Goal: Information Seeking & Learning: Learn about a topic

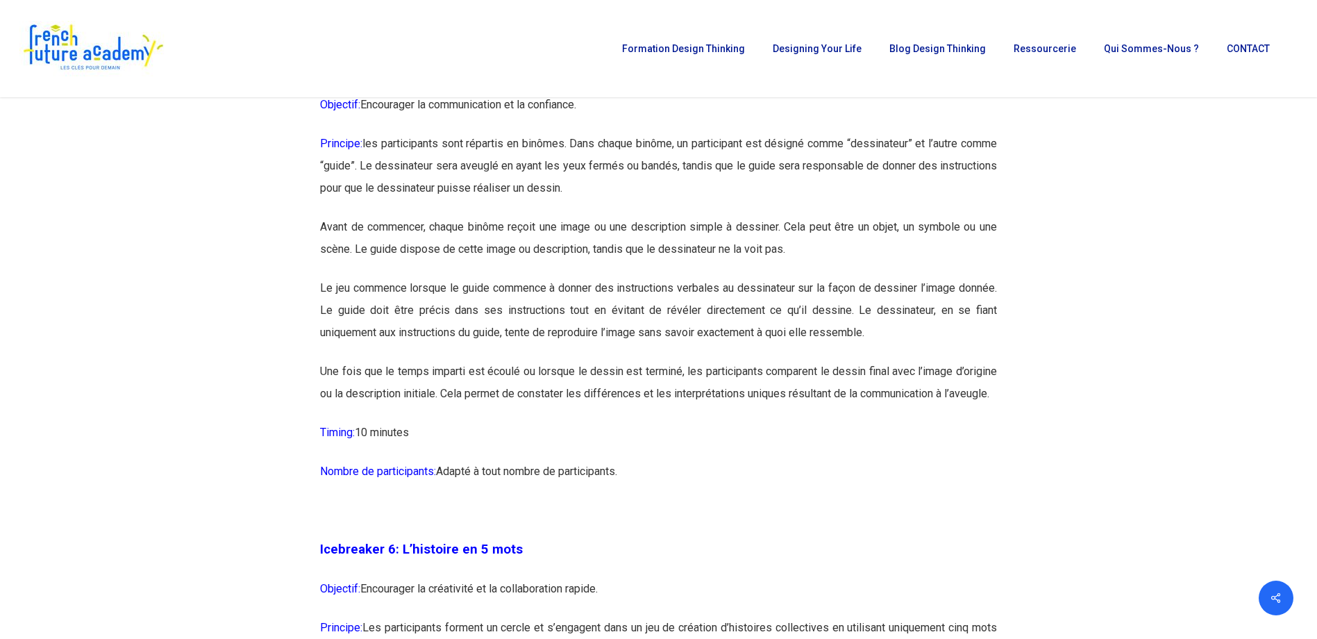
scroll to position [2499, 0]
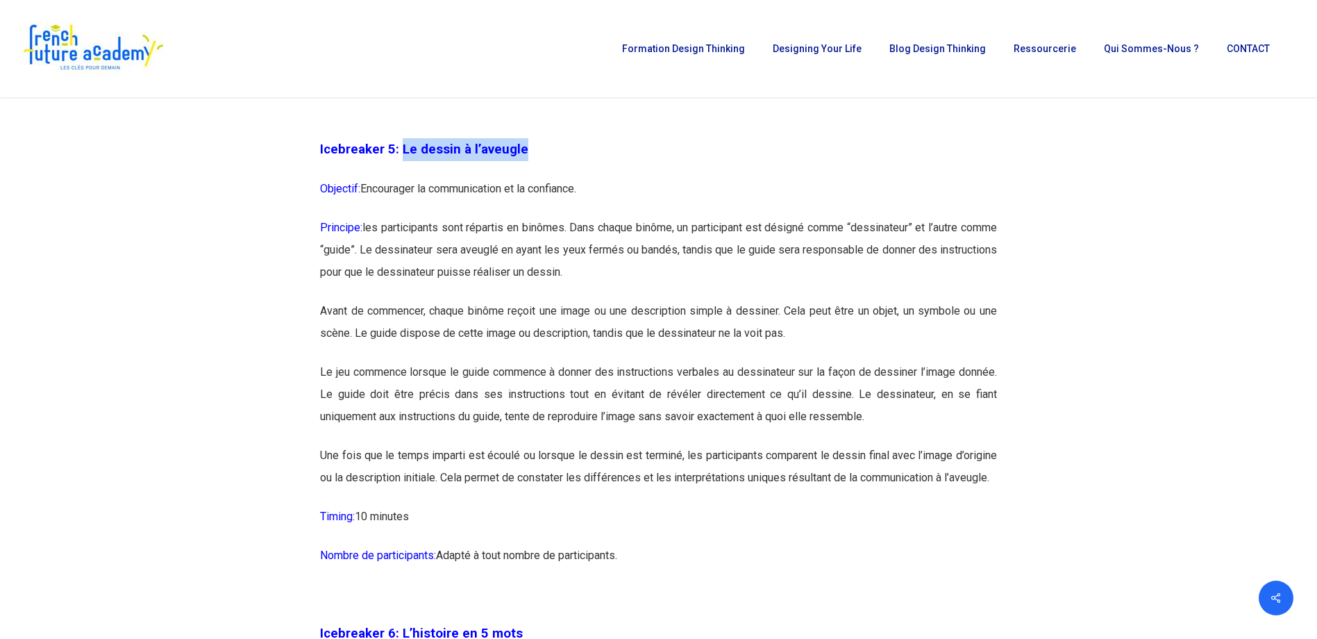
drag, startPoint x: 530, startPoint y: 142, endPoint x: 400, endPoint y: 161, distance: 131.1
click at [400, 161] on p "Icebreaker 5: Le dessin à l’aveugle" at bounding box center [658, 158] width 677 height 40
copy span "Le dessin à l’aveugle"
drag, startPoint x: 365, startPoint y: 228, endPoint x: 577, endPoint y: 219, distance: 212.6
click at [577, 219] on p "Principe: les participants sont répartis en binômes. Dans chaque binôme, un par…" at bounding box center [658, 258] width 677 height 83
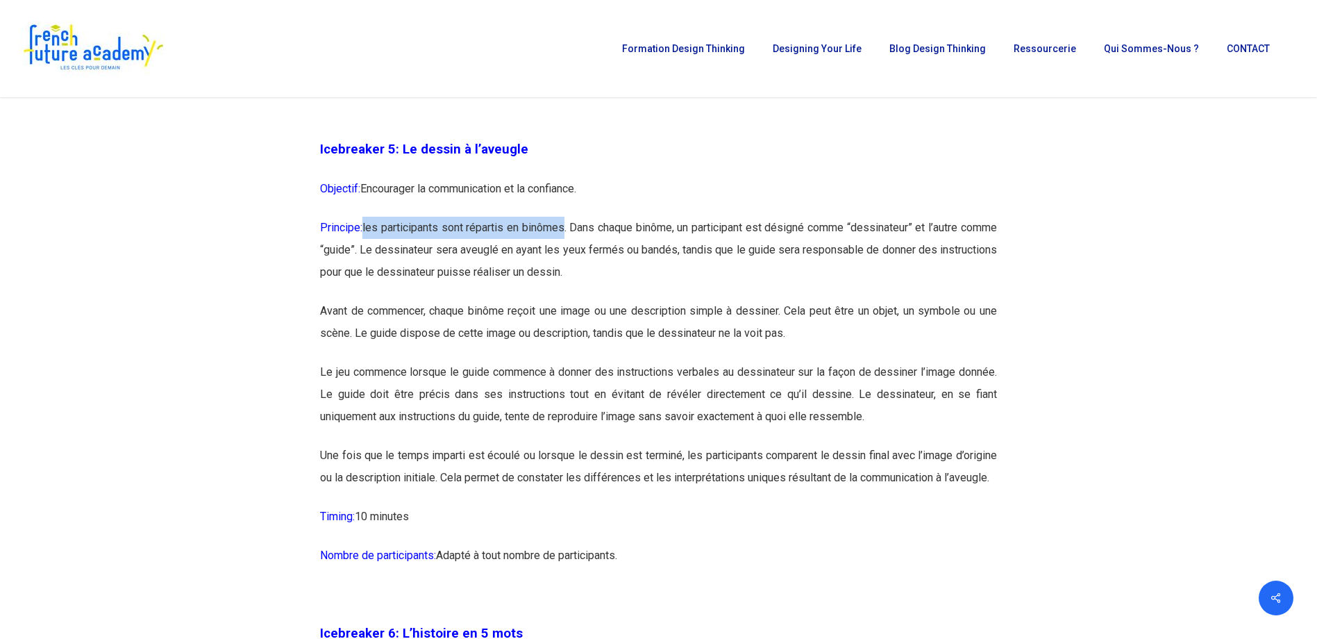
copy p "les participants sont répartis en binômes"
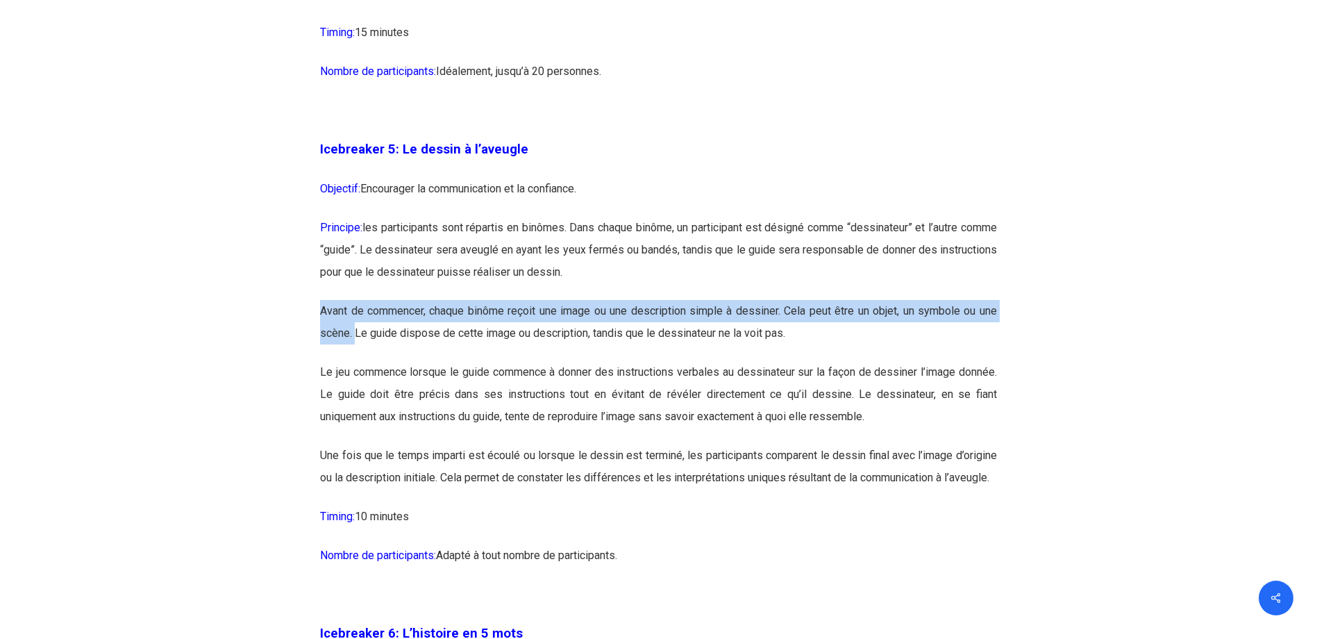
drag, startPoint x: 321, startPoint y: 304, endPoint x: 355, endPoint y: 337, distance: 47.1
click at [355, 337] on p "Avant de commencer, chaque binôme reçoit une image ou une description simple à …" at bounding box center [658, 330] width 677 height 61
copy p "Avant de commencer, chaque binôme reçoit une image ou une description simple à …"
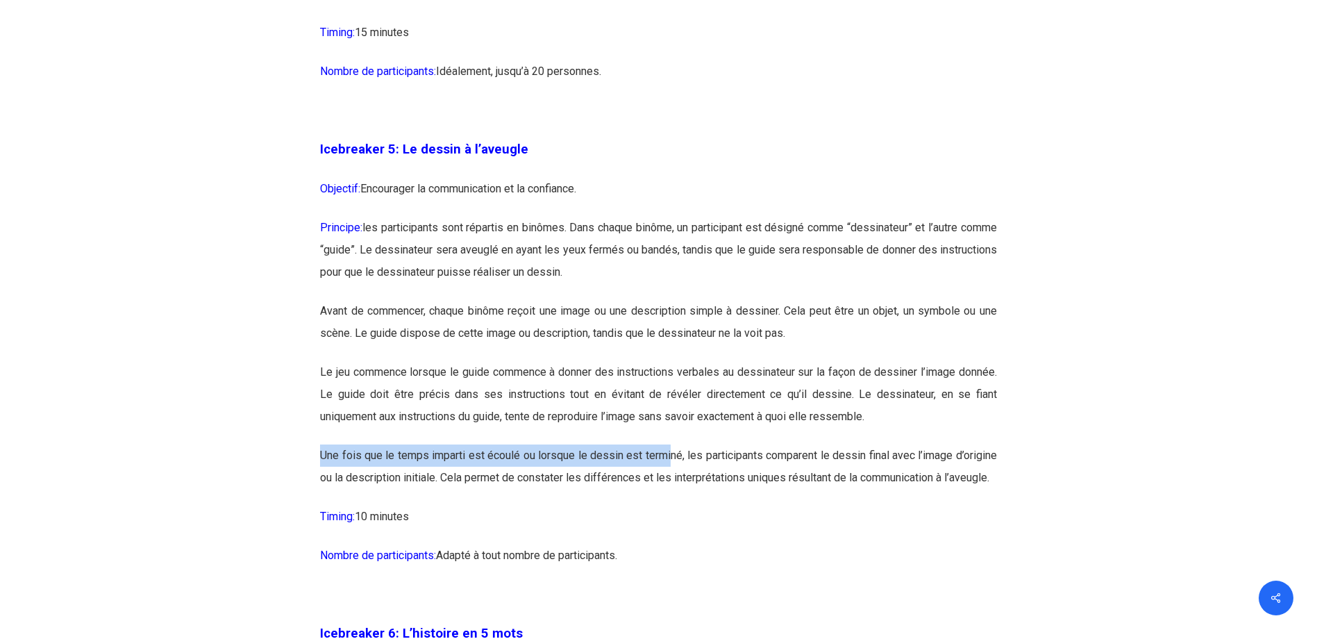
drag, startPoint x: 317, startPoint y: 453, endPoint x: 668, endPoint y: 464, distance: 351.4
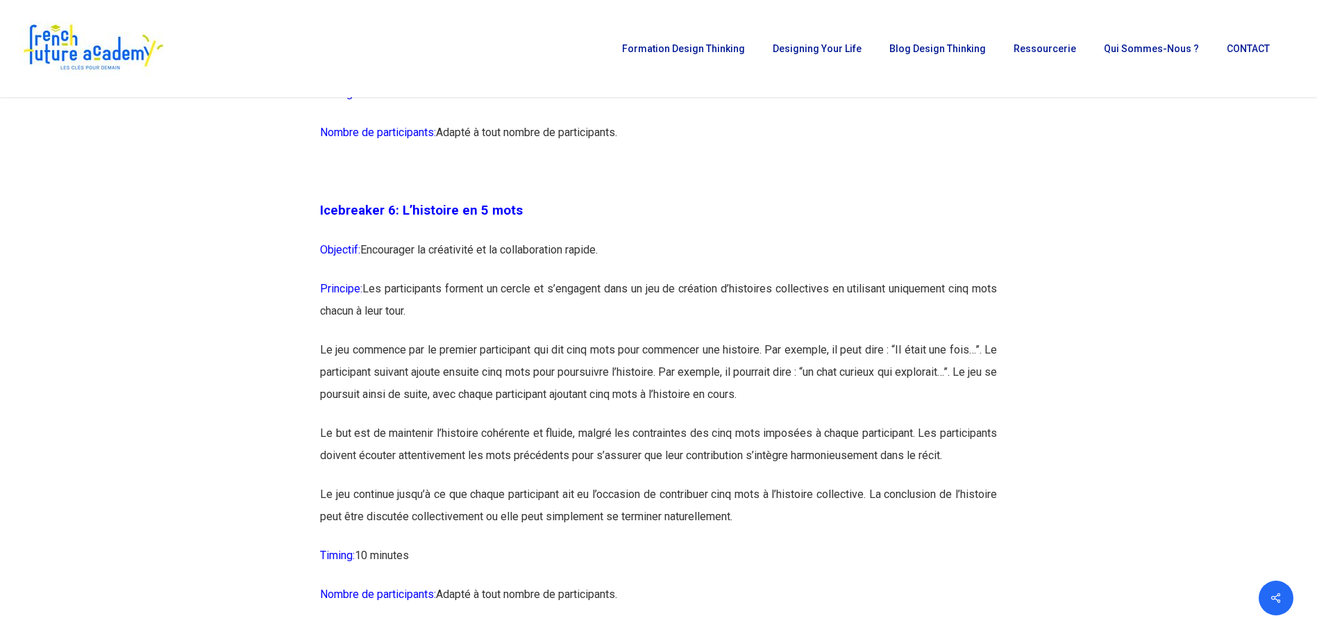
scroll to position [2915, 0]
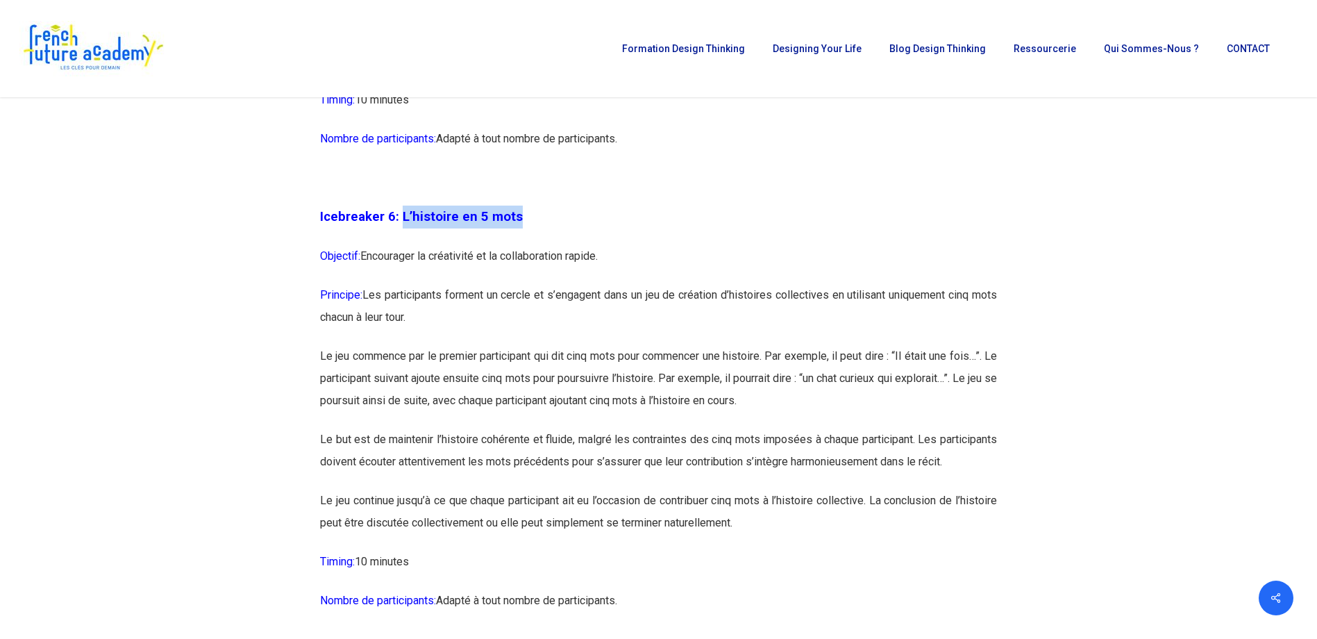
drag, startPoint x: 528, startPoint y: 243, endPoint x: 399, endPoint y: 248, distance: 129.2
click at [399, 245] on p "Icebreaker 6: L’histoire en 5 mots" at bounding box center [658, 225] width 677 height 40
copy span "L’histoire en 5 mots"
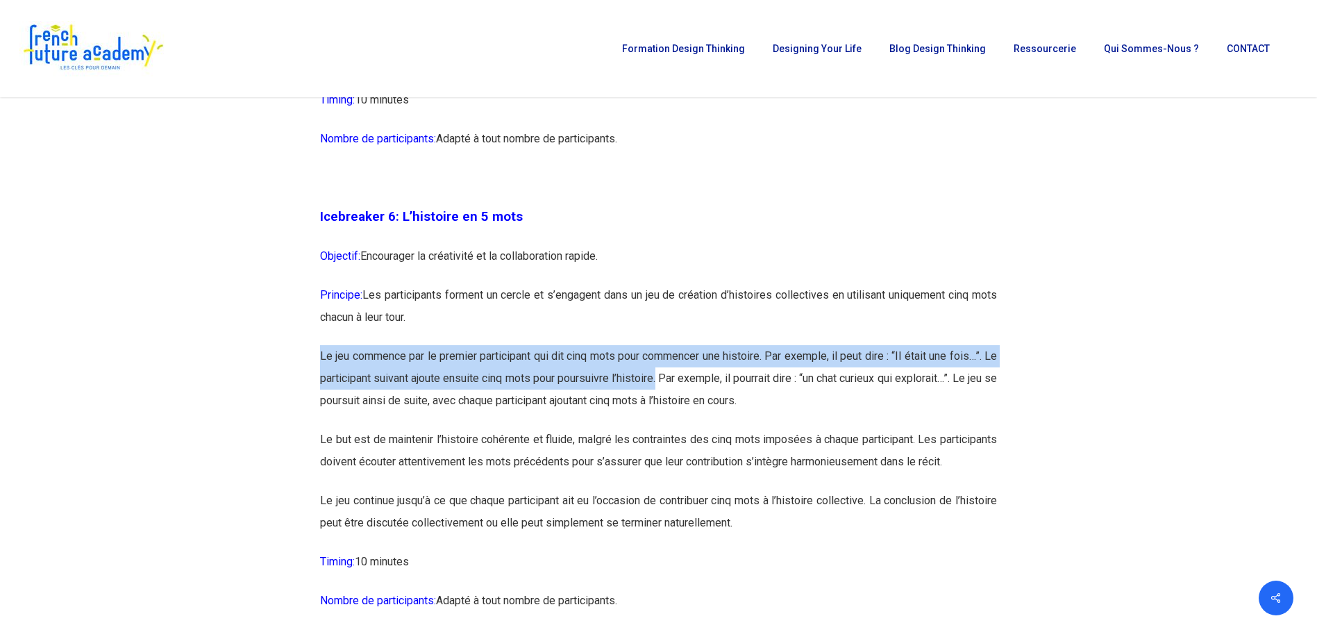
drag, startPoint x: 320, startPoint y: 377, endPoint x: 680, endPoint y: 403, distance: 360.4
click at [680, 403] on p "Le jeu commence par le premier participant qui dit cinq mots pour commencer une…" at bounding box center [658, 386] width 677 height 83
drag, startPoint x: 984, startPoint y: 398, endPoint x: 320, endPoint y: 375, distance: 664.6
click at [320, 375] on p "Le jeu commence par le premier participant qui dit cinq mots pour commencer une…" at bounding box center [658, 386] width 677 height 83
copy p "Le jeu commence par le premier participant qui dit cinq mots pour commencer une…"
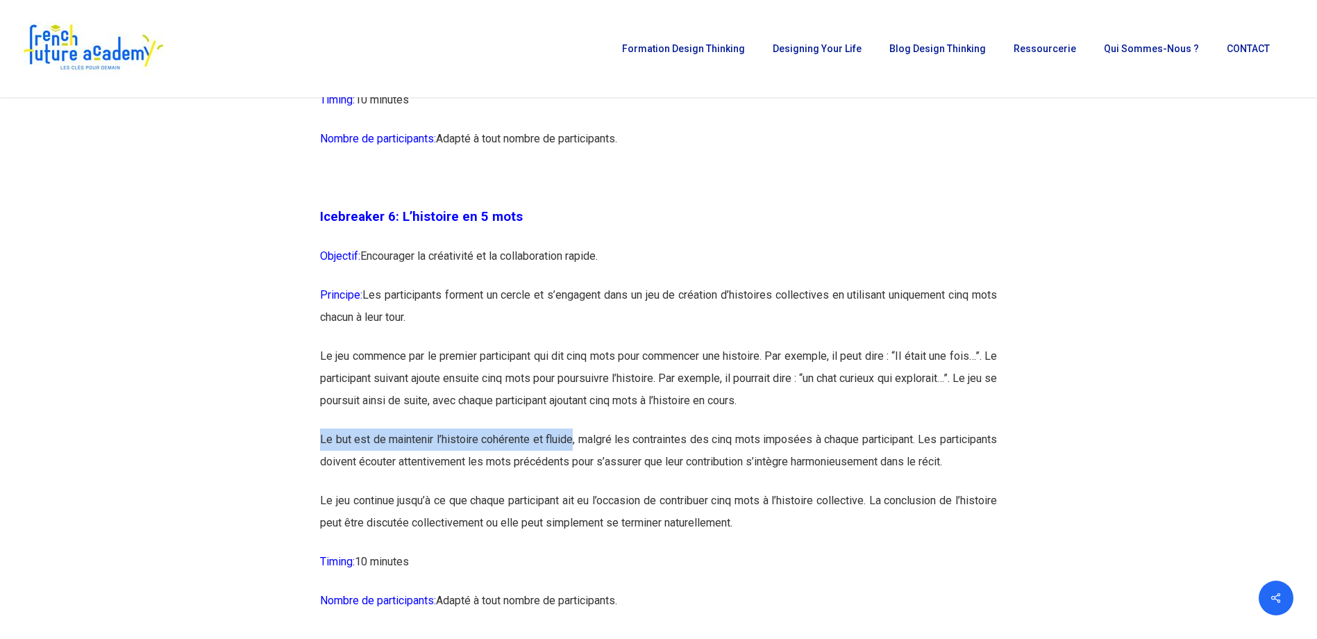
drag, startPoint x: 323, startPoint y: 458, endPoint x: 594, endPoint y: 465, distance: 271.5
click at [594, 465] on p "Le but est de maintenir l’histoire cohérente et fluide, malgré les contraintes …" at bounding box center [658, 458] width 677 height 61
copy p "Le but est de maintenir l’histoire cohérente et fluide"
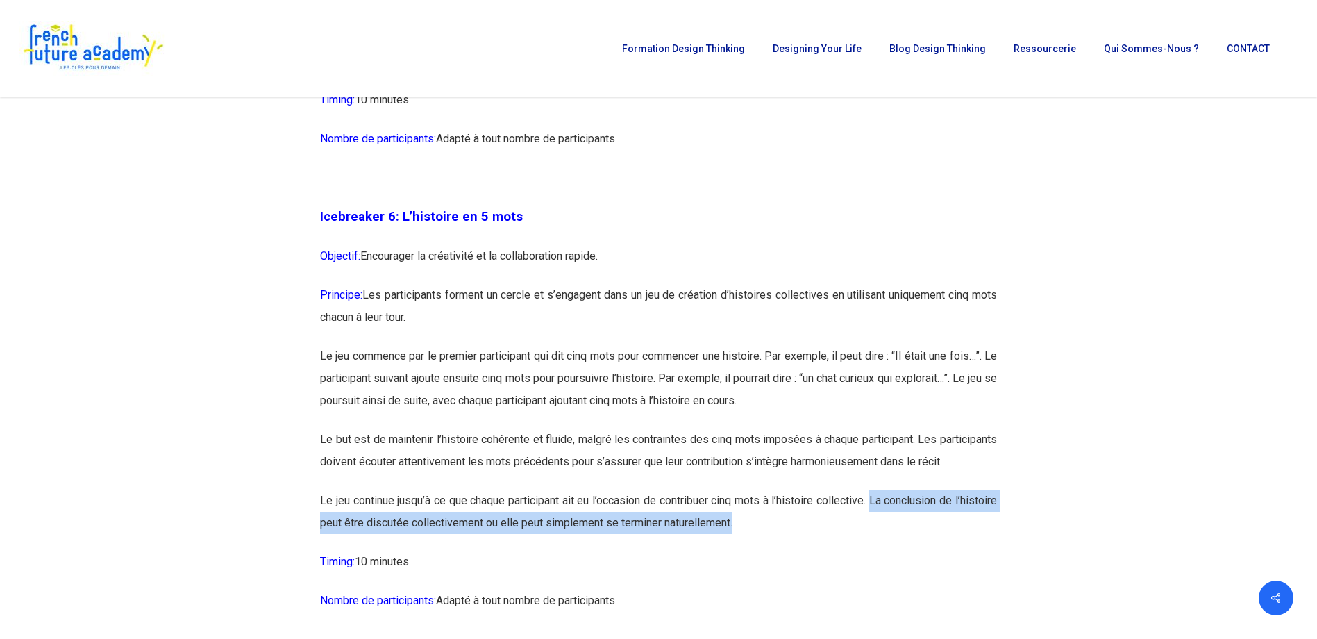
drag, startPoint x: 909, startPoint y: 545, endPoint x: 790, endPoint y: 564, distance: 120.3
click at [790, 550] on p "Le jeu continue jusqu’à ce que chaque participant ait eu l’occasion de contribu…" at bounding box center [658, 519] width 677 height 61
copy p "La conclusion de l’histoire peut être discutée collectivement ou elle peut simp…"
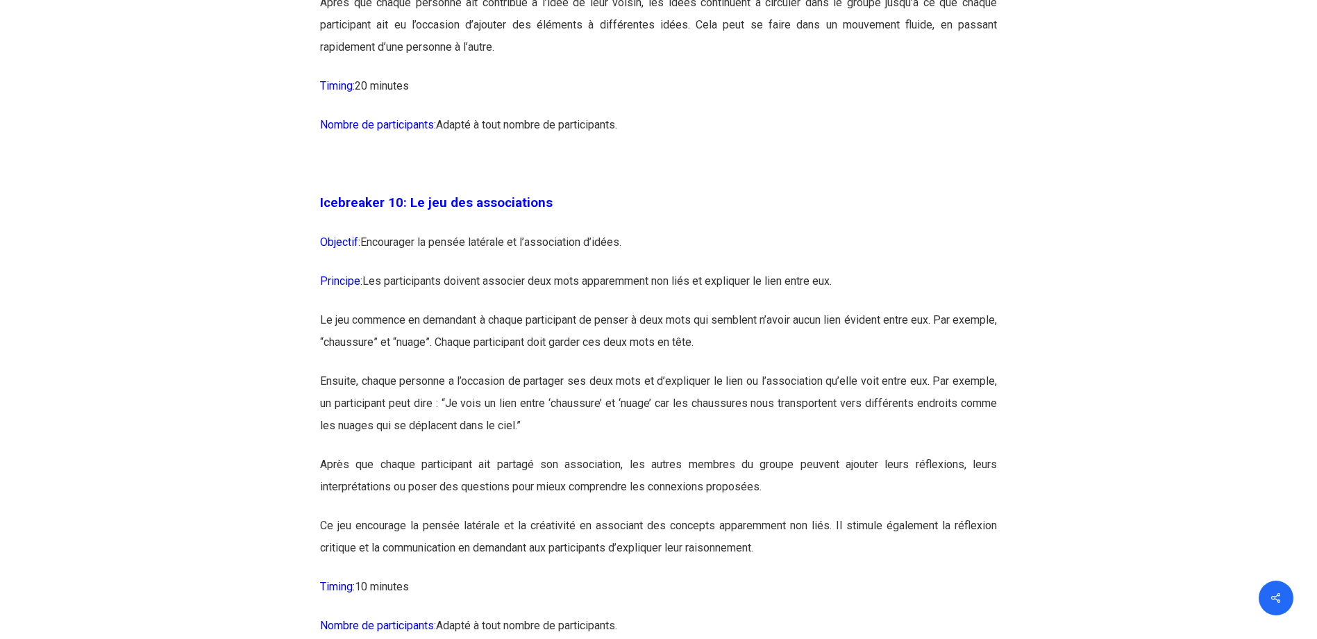
scroll to position [4928, 0]
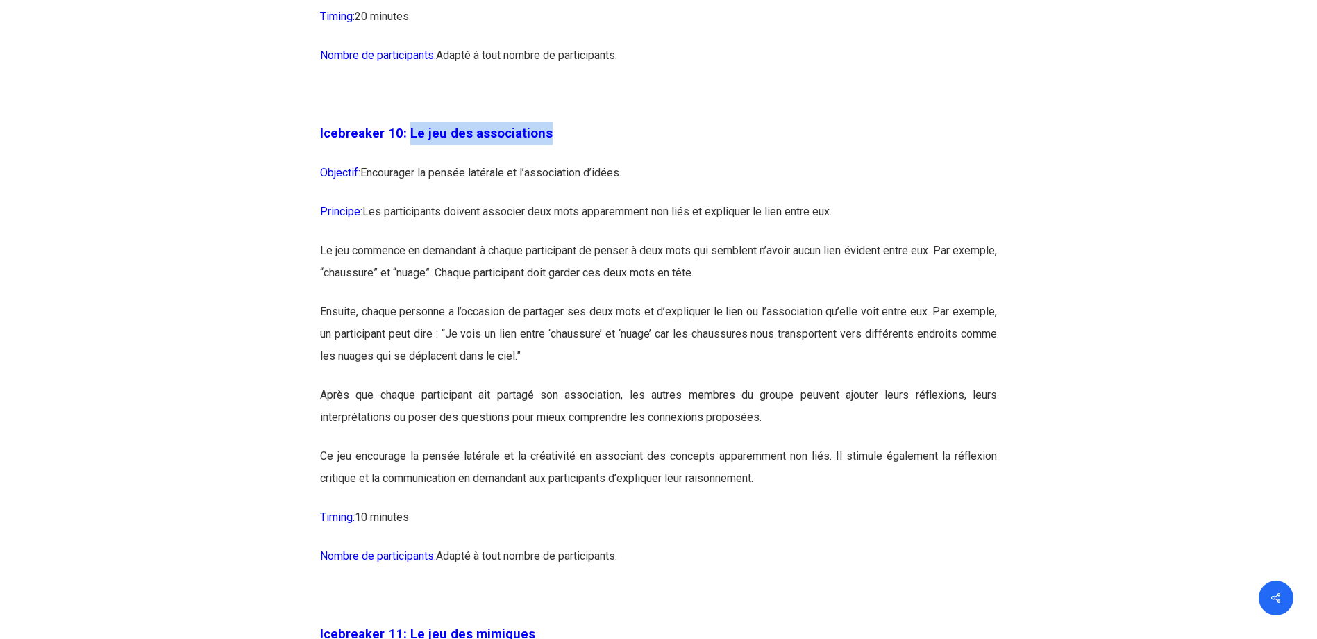
drag, startPoint x: 540, startPoint y: 180, endPoint x: 408, endPoint y: 174, distance: 132.1
click at [408, 141] on span "Icebreaker 10: Le jeu des associations" at bounding box center [436, 133] width 233 height 15
copy span "Le jeu des associations"
drag, startPoint x: 369, startPoint y: 258, endPoint x: 377, endPoint y: 256, distance: 7.9
click at [379, 239] on p "Principe: Les participants doivent associer deux mots apparemment non liés et e…" at bounding box center [658, 220] width 677 height 39
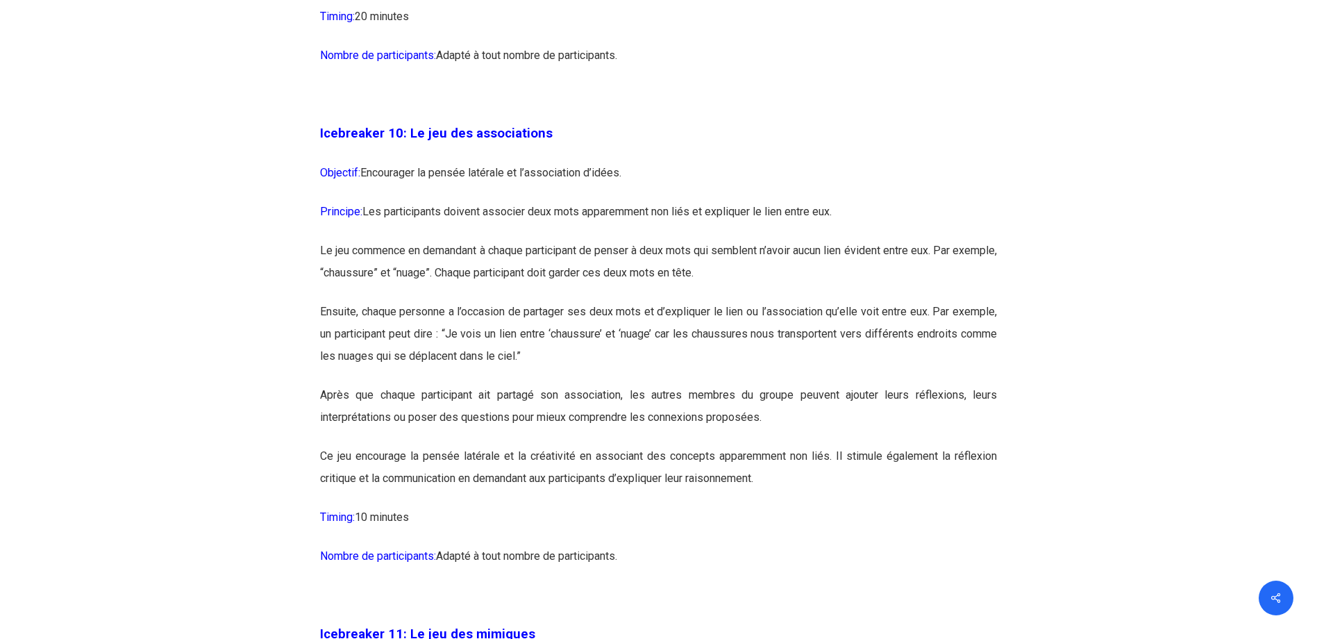
drag, startPoint x: 377, startPoint y: 256, endPoint x: 365, endPoint y: 256, distance: 11.8
click at [362, 218] on span "Principe:" at bounding box center [341, 211] width 42 height 13
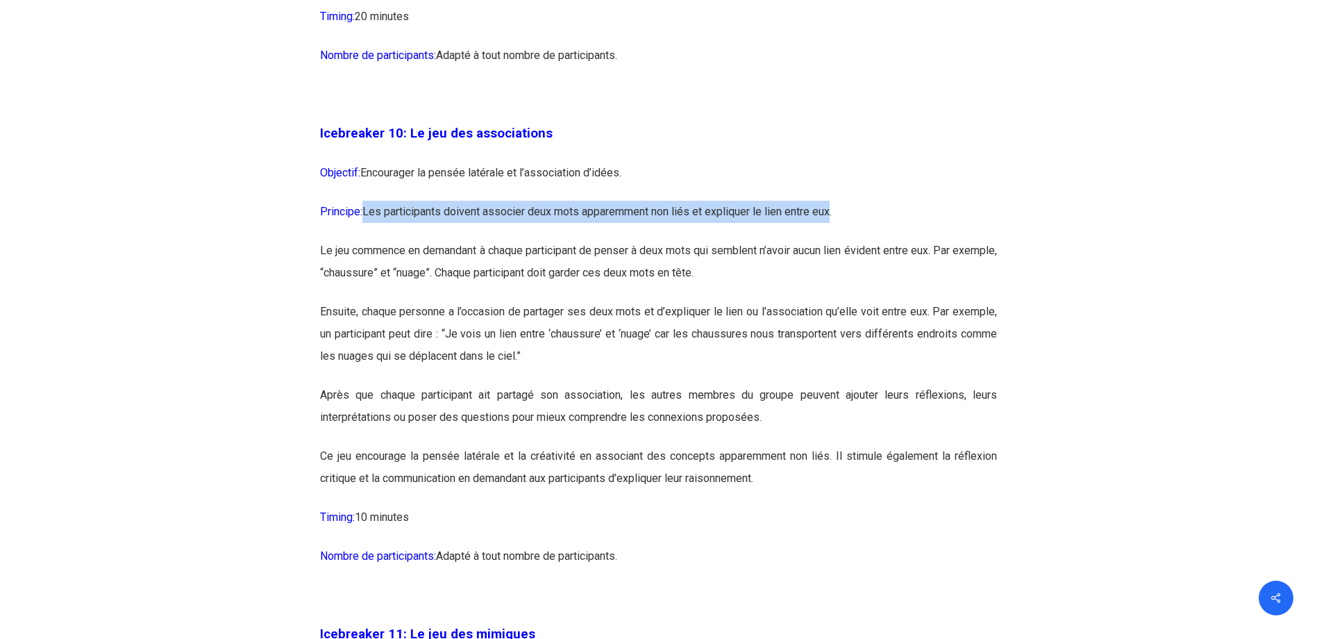
drag, startPoint x: 366, startPoint y: 251, endPoint x: 836, endPoint y: 252, distance: 469.9
click at [836, 239] on p "Principe: Les participants doivent associer deux mots apparemment non liés et e…" at bounding box center [658, 220] width 677 height 39
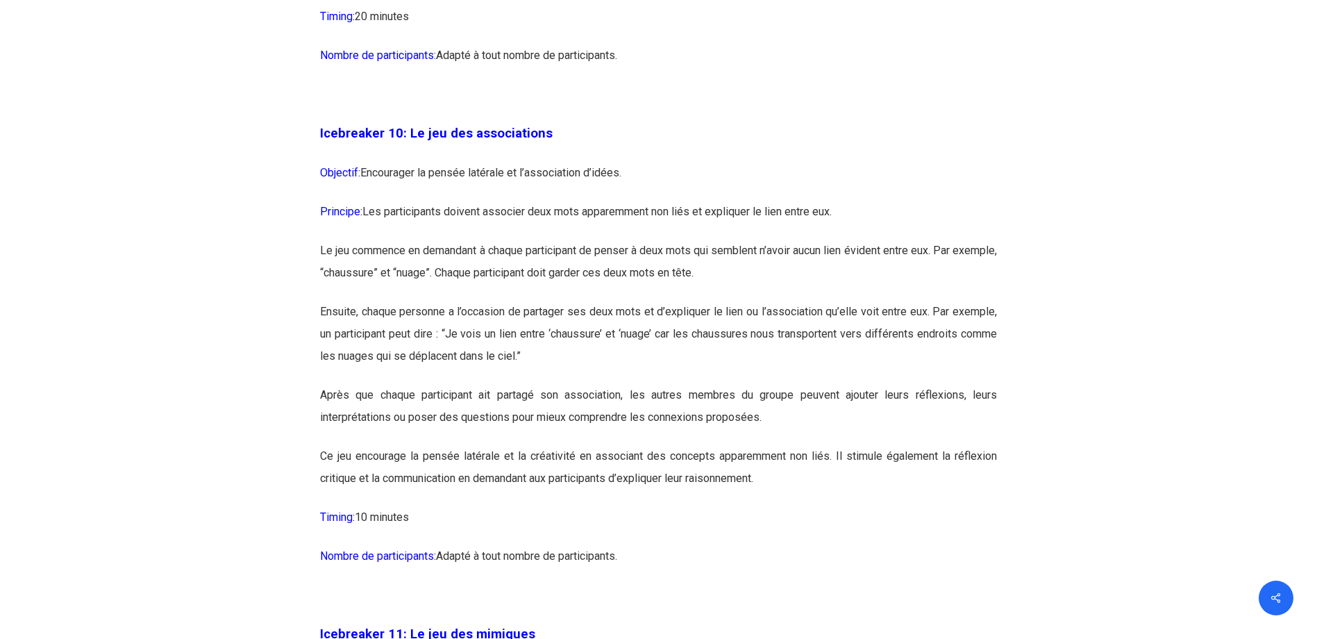
drag, startPoint x: 836, startPoint y: 252, endPoint x: 850, endPoint y: 254, distance: 14.0
click at [850, 239] on p "Principe: Les participants doivent associer deux mots apparemment non liés et e…" at bounding box center [658, 220] width 677 height 39
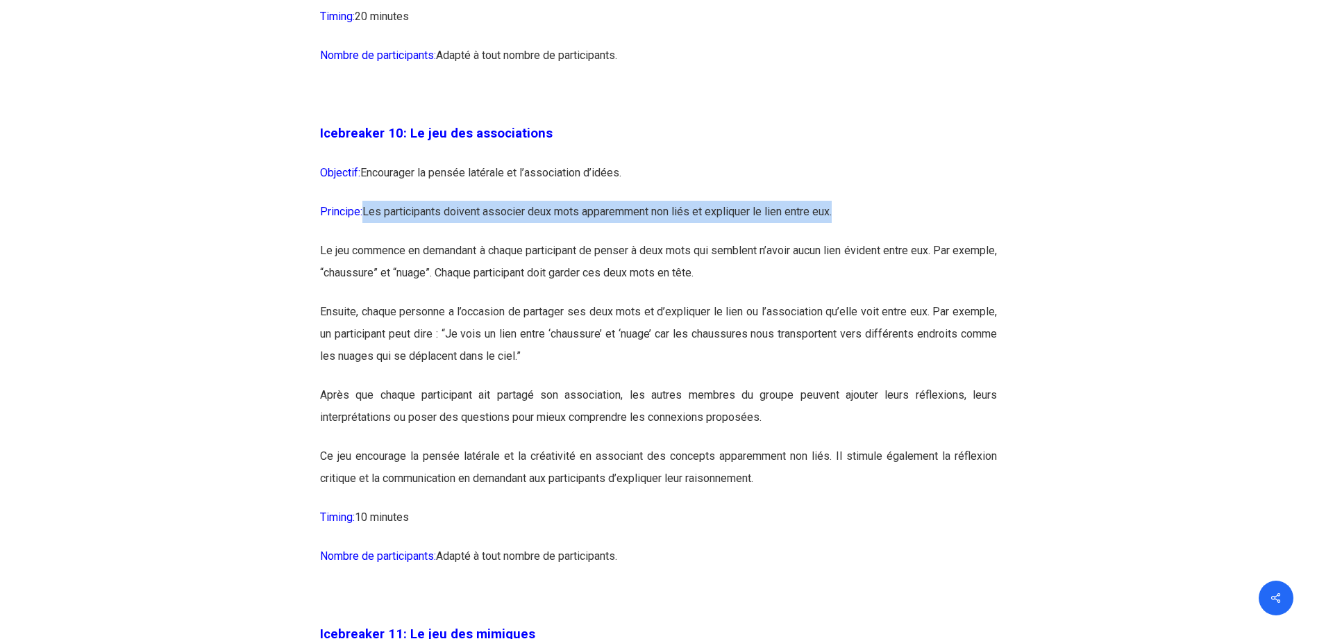
drag, startPoint x: 699, startPoint y: 259, endPoint x: 369, endPoint y: 262, distance: 330.4
click at [369, 239] on p "Principe: Les participants doivent associer deux mots apparemment non liés et e…" at bounding box center [658, 220] width 677 height 39
copy p "Les participants doivent associer deux mots apparemment non liés et expliquer l…"
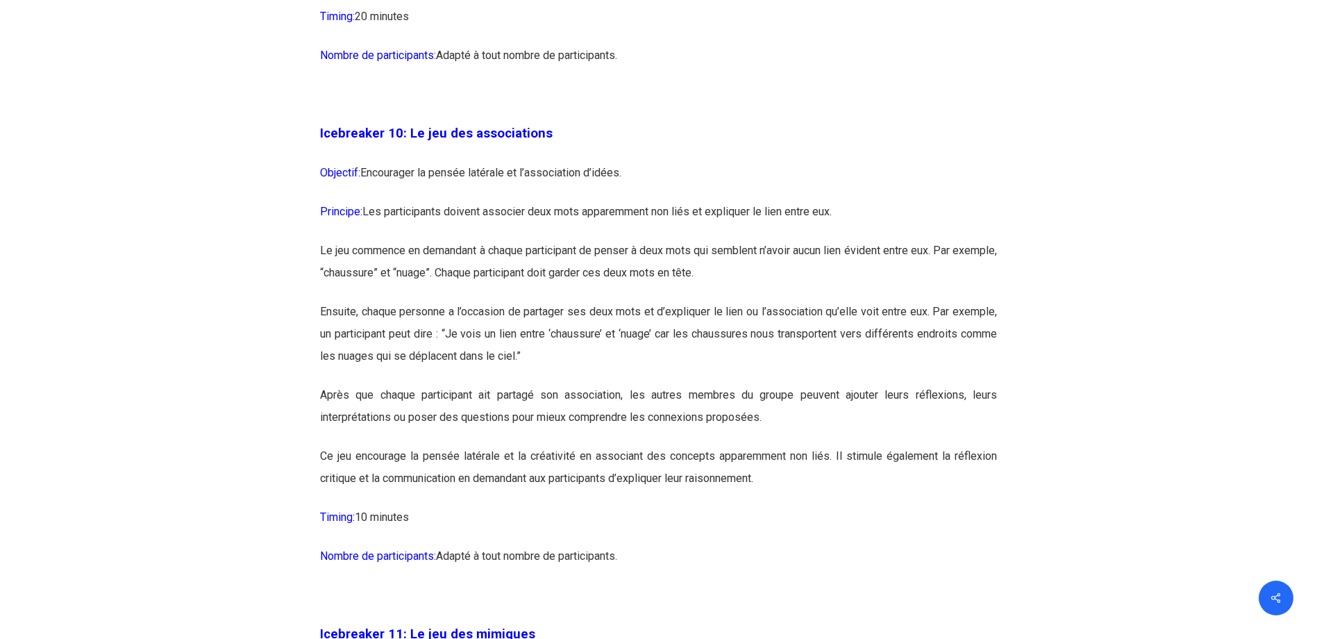
click at [407, 301] on p "Le jeu commence en demandant à chaque participant de penser à deux mots qui sem…" at bounding box center [658, 269] width 677 height 61
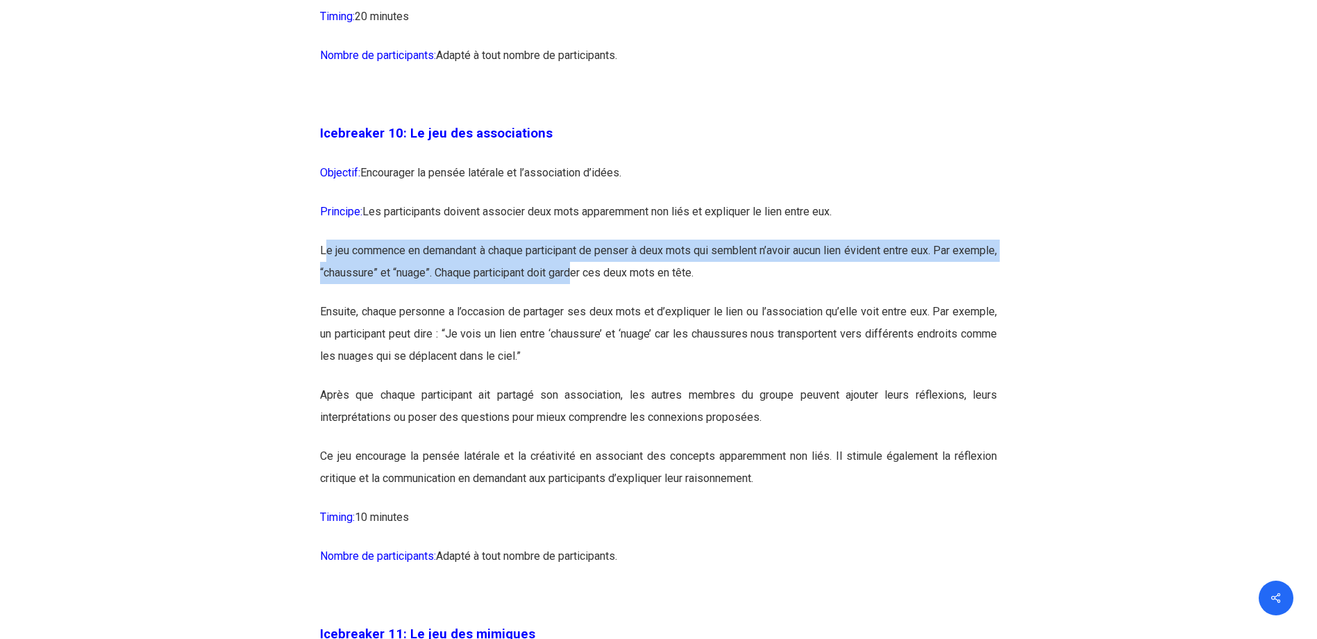
drag, startPoint x: 326, startPoint y: 299, endPoint x: 630, endPoint y: 336, distance: 306.2
click at [627, 301] on p "Le jeu commence en demandant à chaque participant de penser à deux mots qui sem…" at bounding box center [658, 269] width 677 height 61
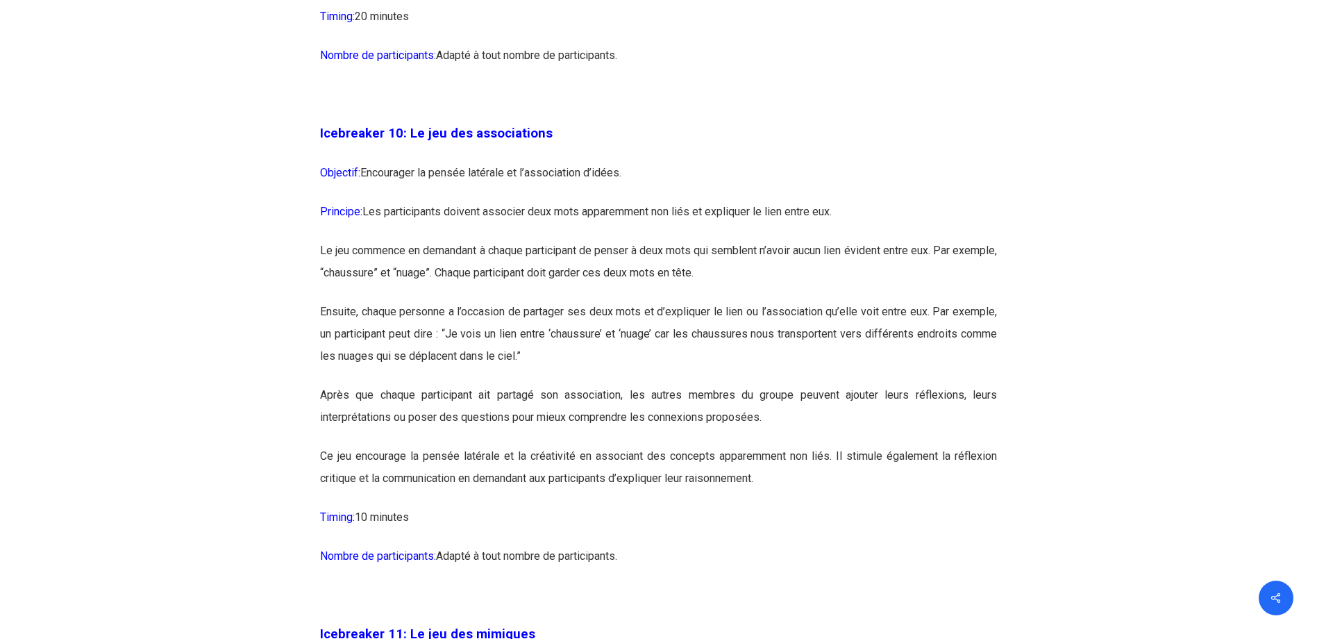
drag, startPoint x: 630, startPoint y: 336, endPoint x: 758, endPoint y: 328, distance: 128.0
click at [758, 301] on p "Le jeu commence en demandant à chaque participant de penser à deux mots qui sem…" at bounding box center [658, 269] width 677 height 61
click at [483, 301] on p "Le jeu commence en demandant à chaque participant de penser à deux mots qui sem…" at bounding box center [658, 269] width 677 height 61
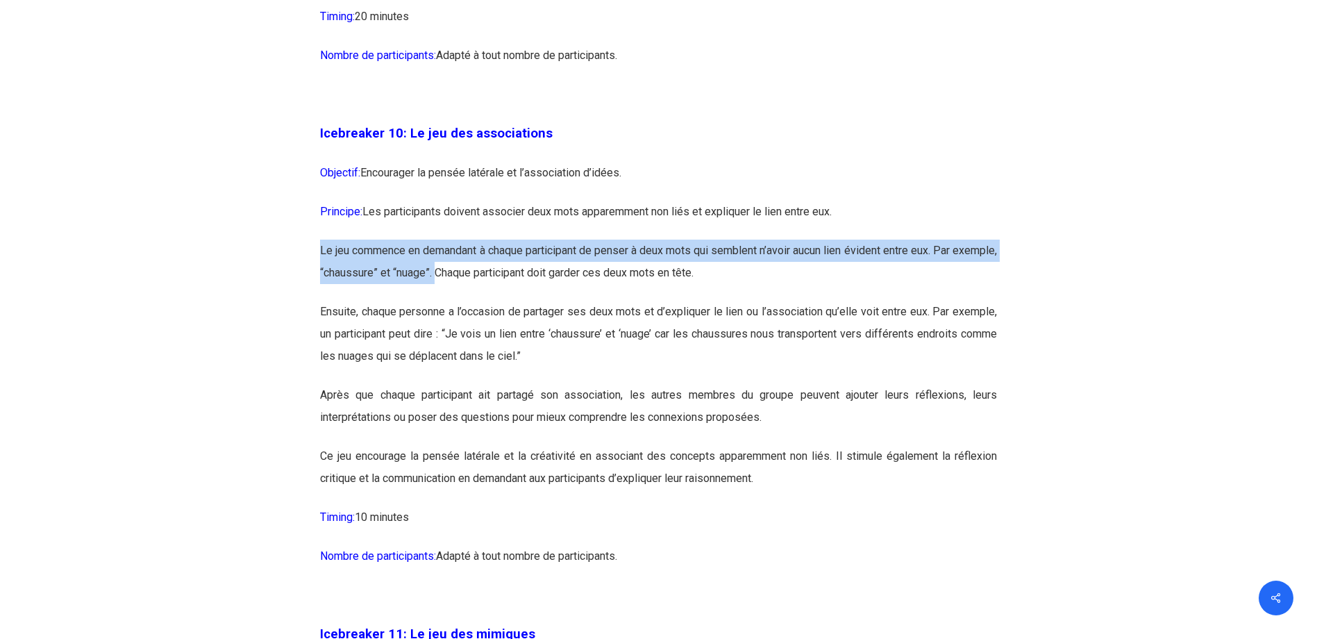
drag, startPoint x: 318, startPoint y: 294, endPoint x: 487, endPoint y: 321, distance: 171.6
copy p "Le jeu commence en demandant à chaque participant de penser à deux mots qui sem…"
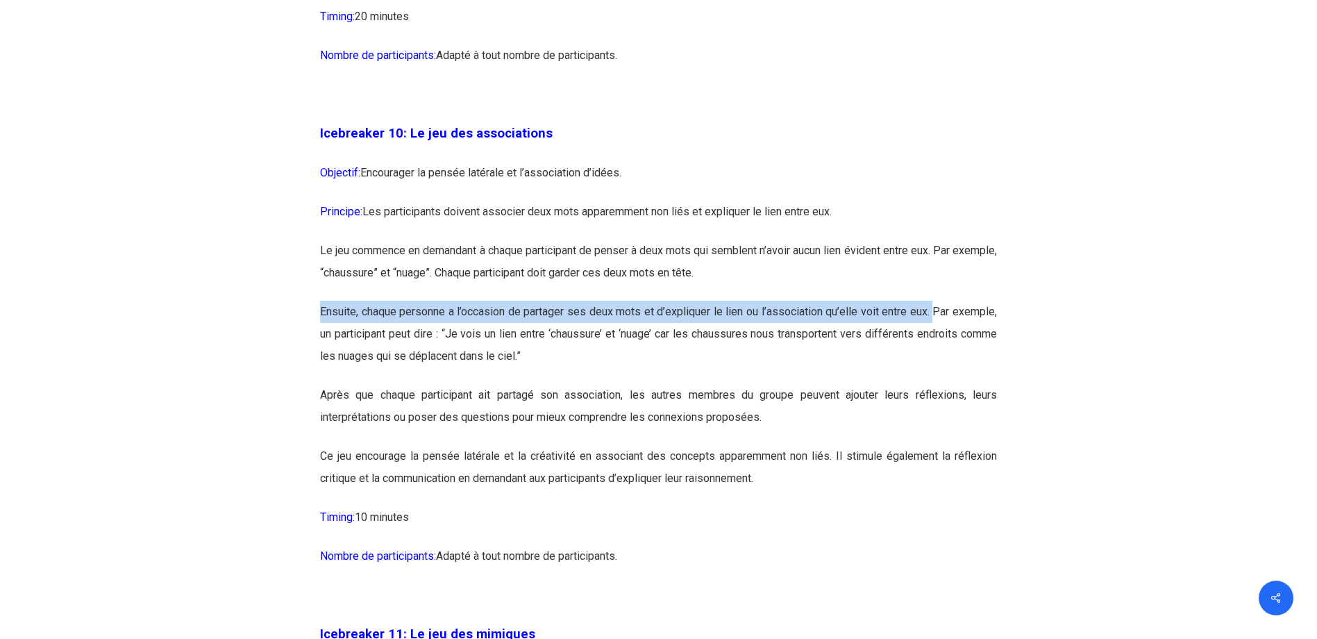
drag, startPoint x: 321, startPoint y: 357, endPoint x: 932, endPoint y: 354, distance: 610.8
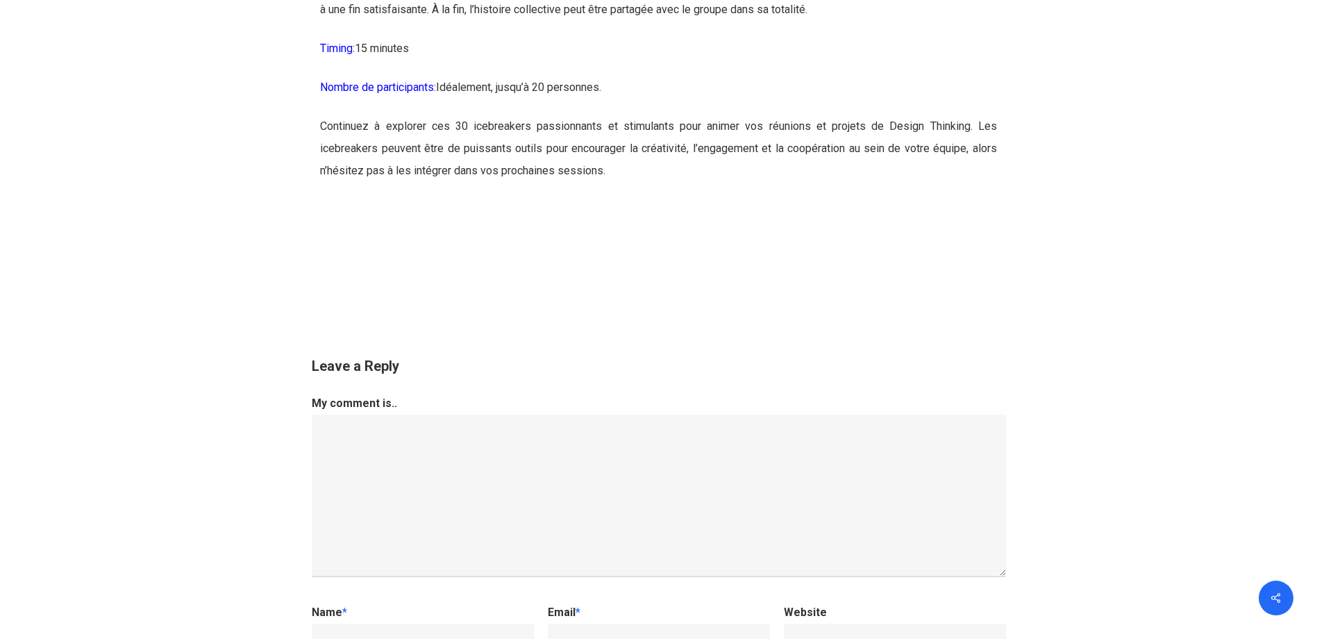
scroll to position [14229, 0]
